Goal: Task Accomplishment & Management: Complete application form

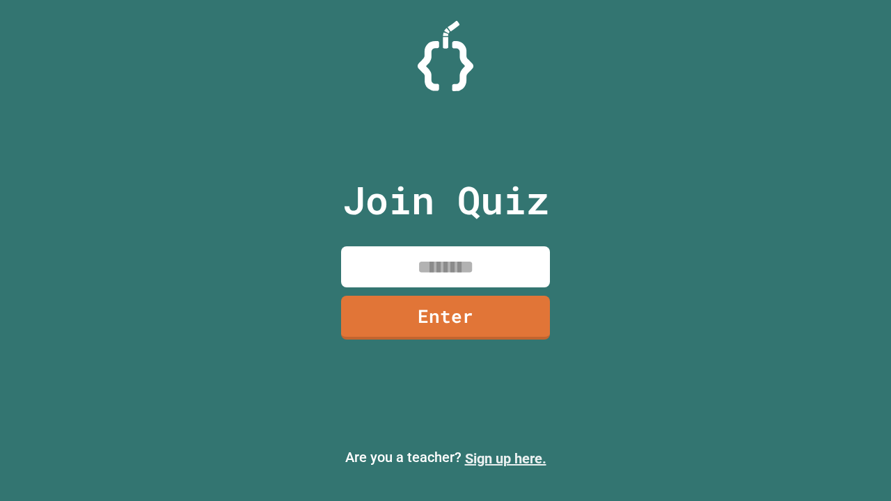
click at [506, 459] on link "Sign up here." at bounding box center [505, 459] width 81 height 17
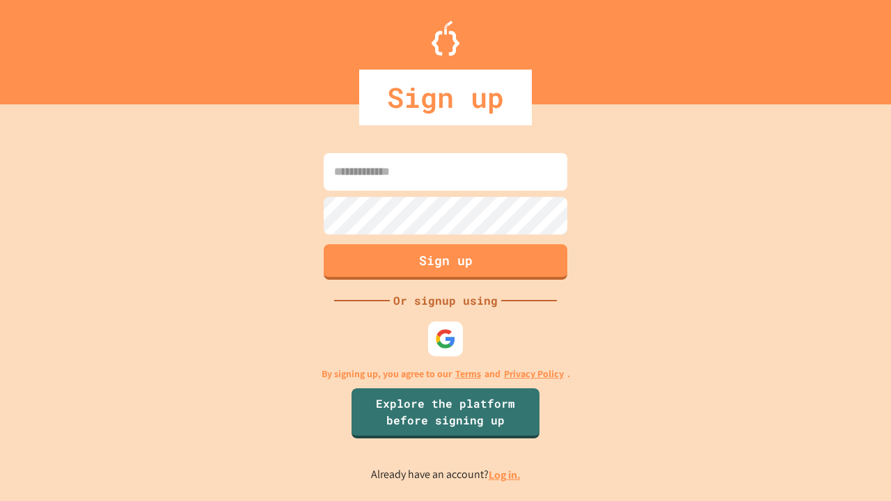
click at [506, 475] on link "Log in." at bounding box center [505, 475] width 32 height 15
